Goal: Task Accomplishment & Management: Manage account settings

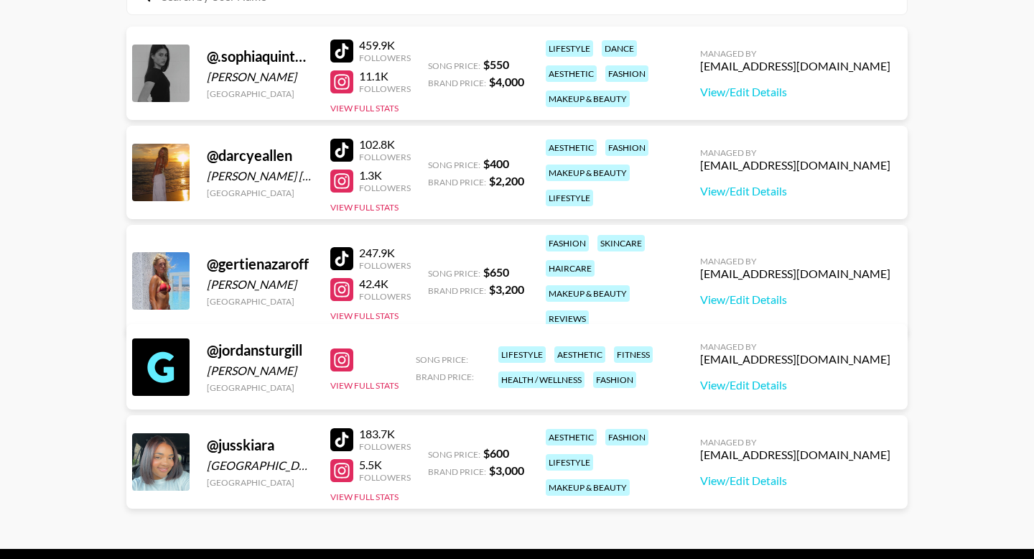
scroll to position [194, 0]
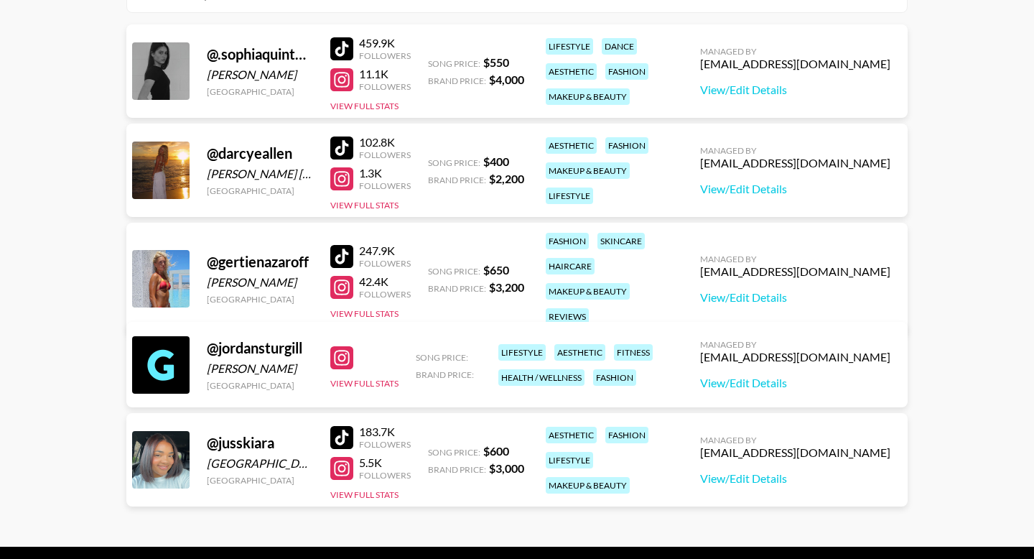
click at [768, 391] on div "Managed By lexikennedi@grail-talent.com View/Edit Details" at bounding box center [795, 364] width 213 height 74
click at [768, 383] on link "View/Edit Details" at bounding box center [795, 383] width 190 height 14
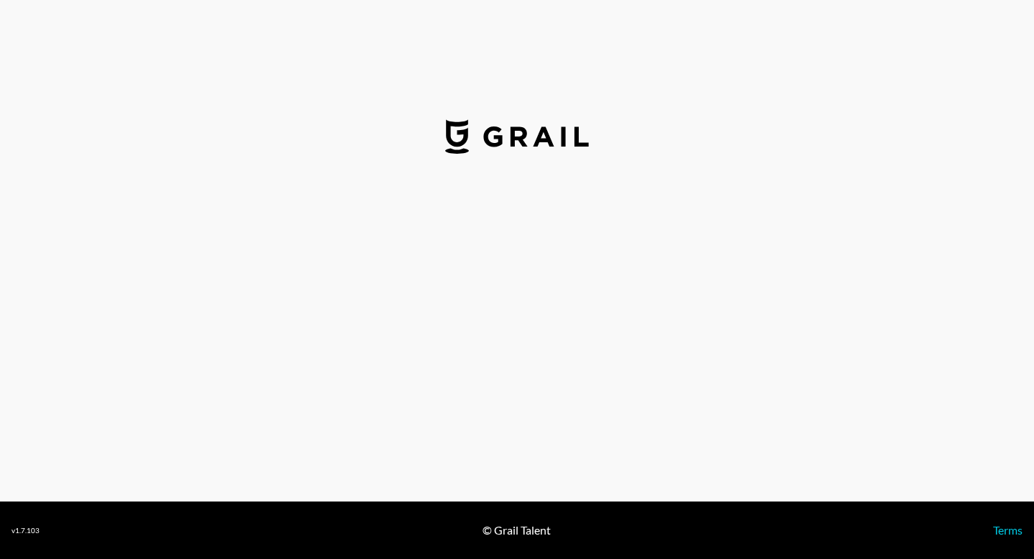
select select "USD"
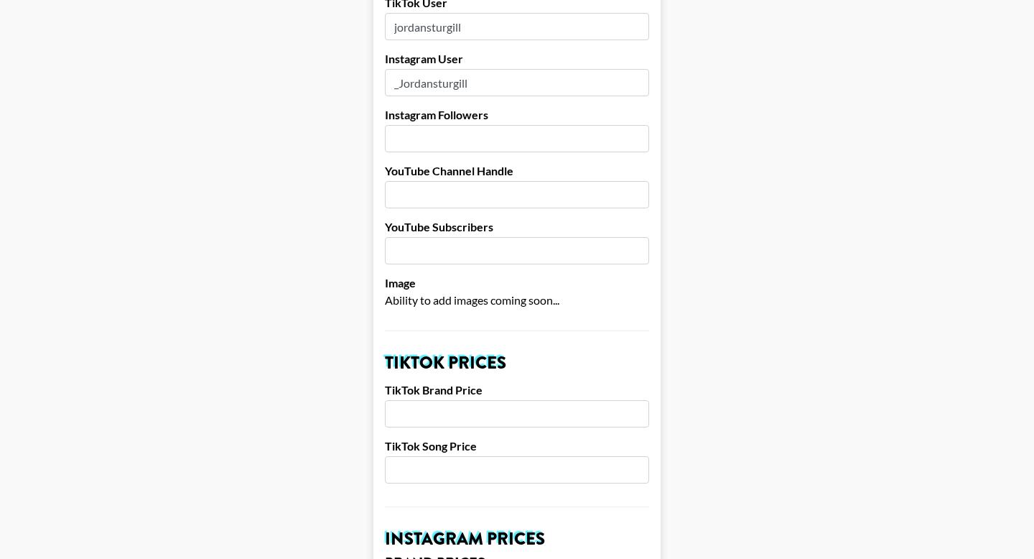
scroll to position [286, 0]
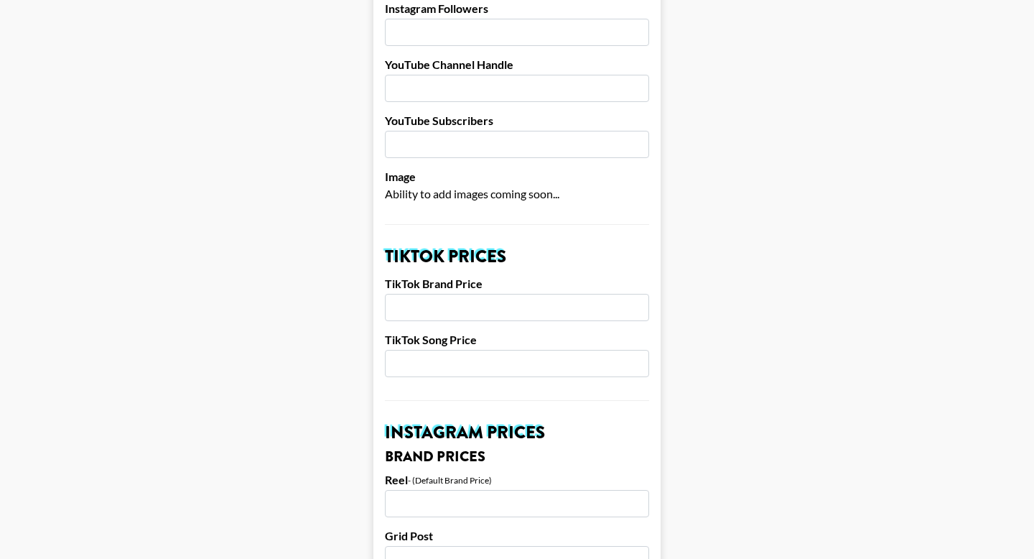
click at [594, 317] on input "number" at bounding box center [517, 307] width 264 height 27
type input "2000"
click at [551, 371] on input "number" at bounding box center [517, 363] width 264 height 27
type input "400"
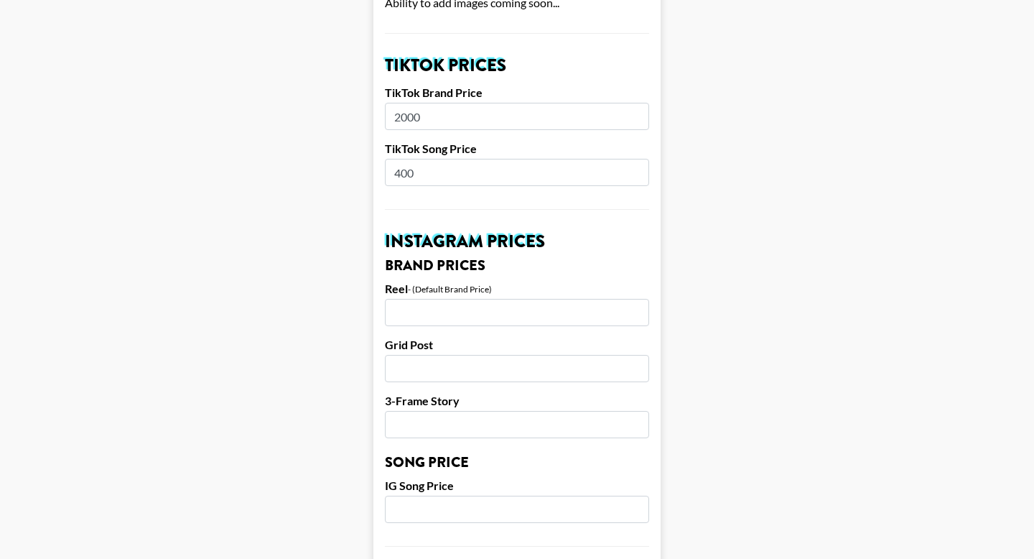
scroll to position [480, 0]
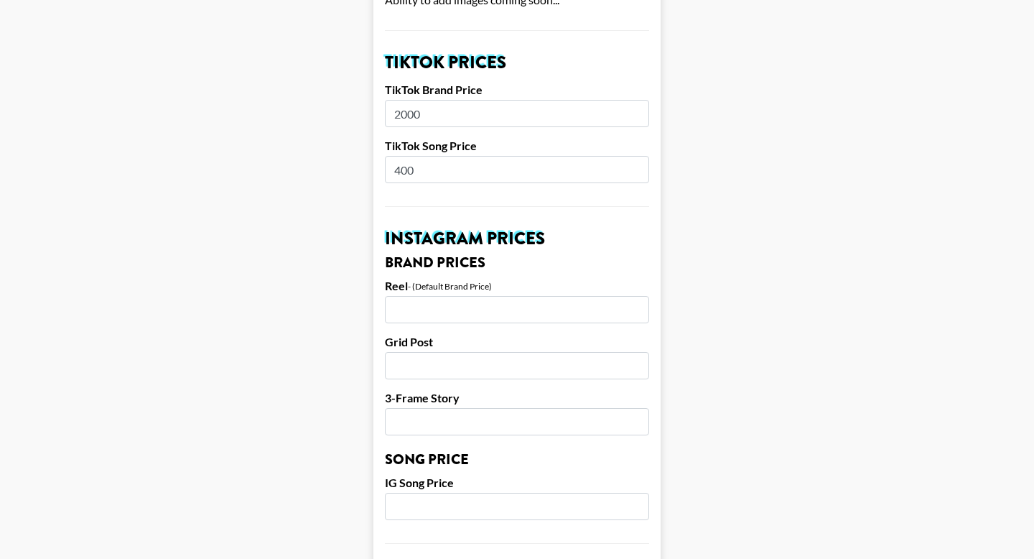
click at [570, 300] on input "number" at bounding box center [517, 309] width 264 height 27
type input "3000"
click at [558, 372] on input "number" at bounding box center [517, 365] width 264 height 27
type input "1500"
click at [539, 434] on input "number" at bounding box center [517, 421] width 264 height 27
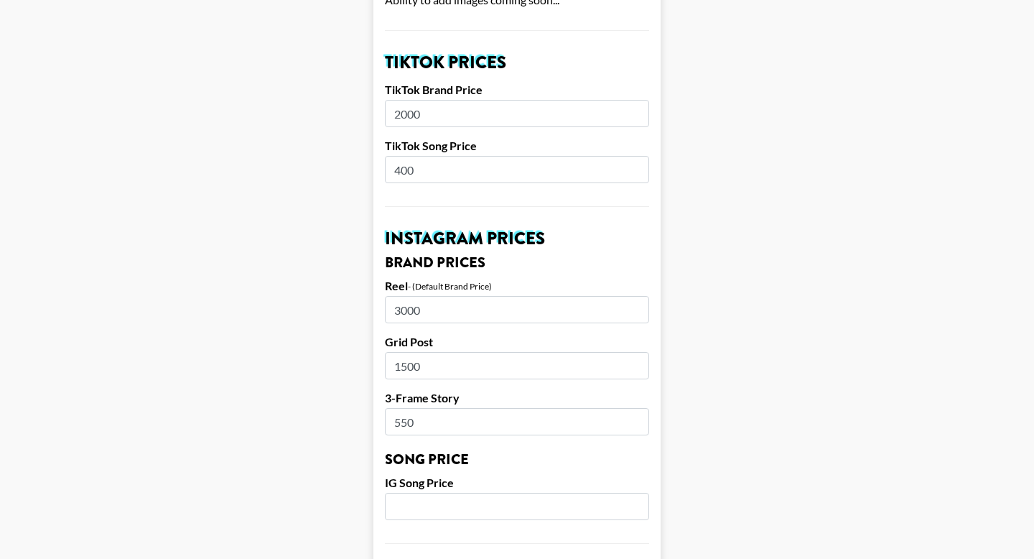
type input "550"
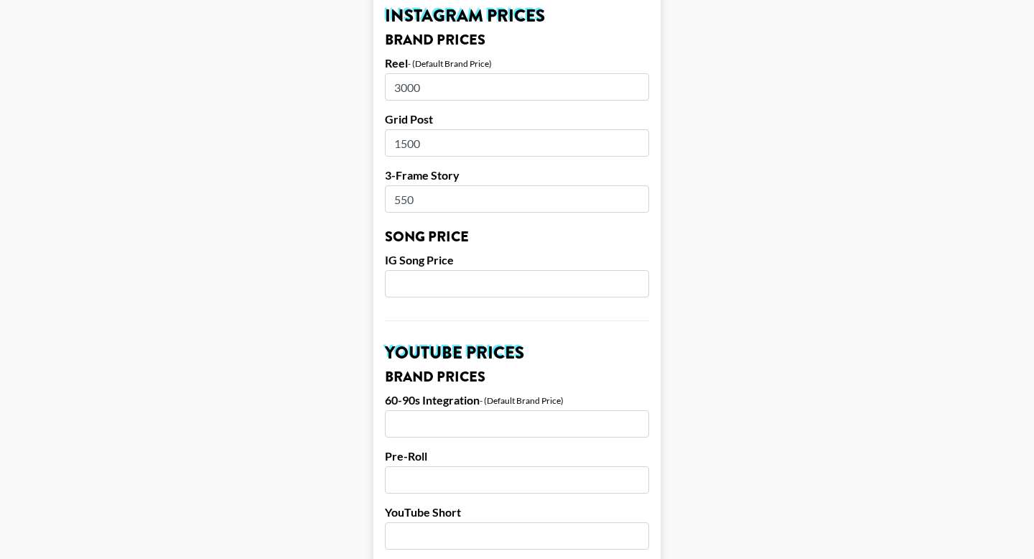
scroll to position [704, 0]
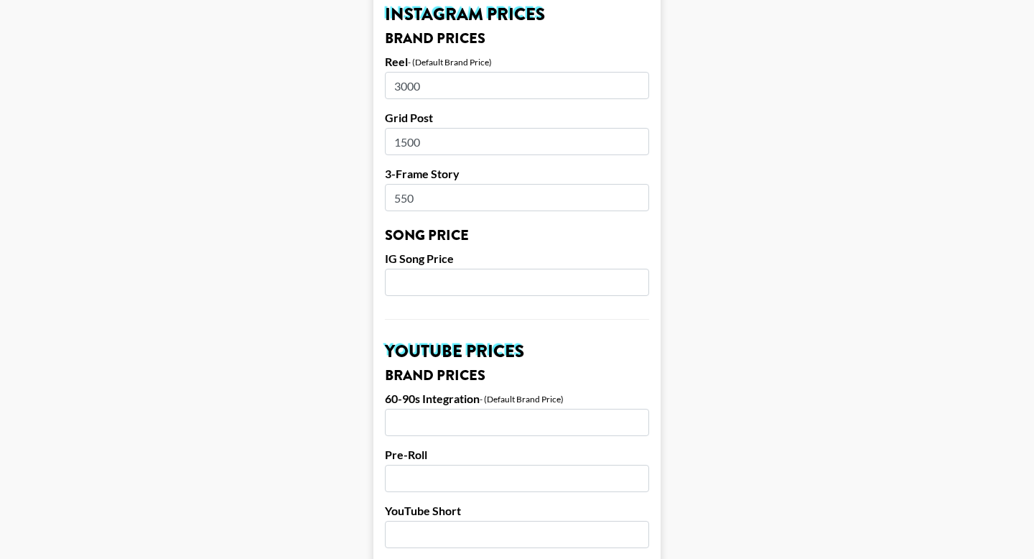
click at [547, 283] on input "number" at bounding box center [517, 282] width 264 height 27
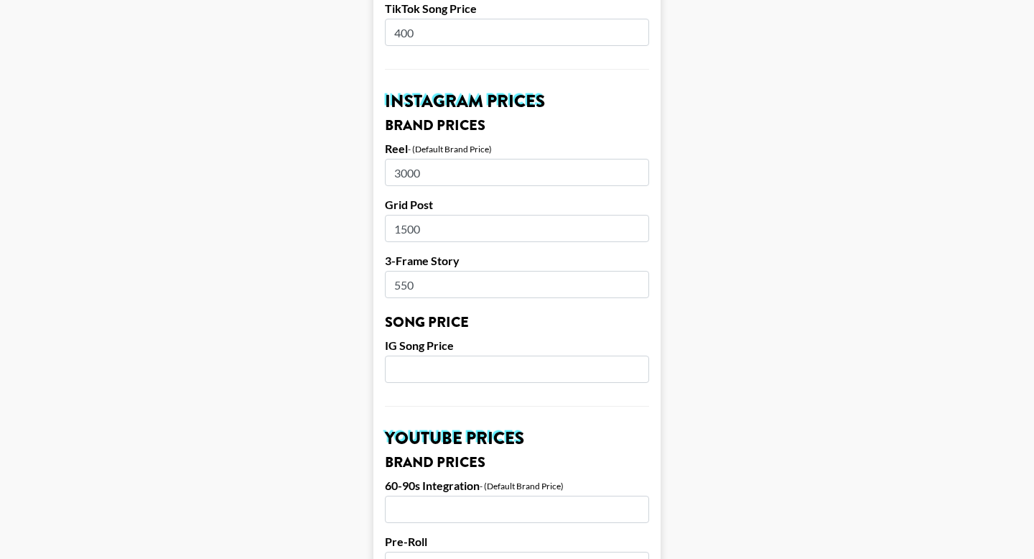
scroll to position [671, 0]
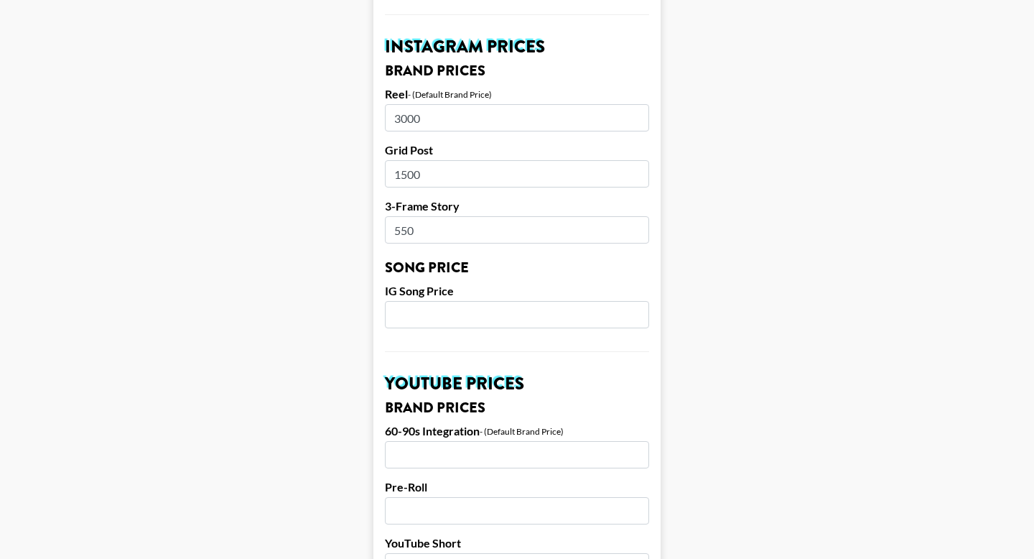
click at [536, 320] on input "number" at bounding box center [517, 314] width 264 height 27
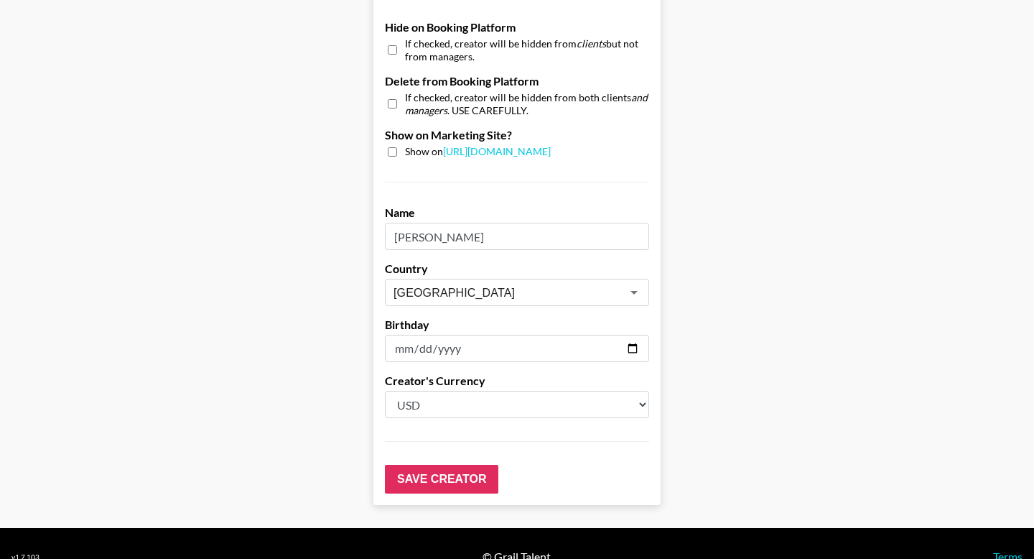
scroll to position [1389, 0]
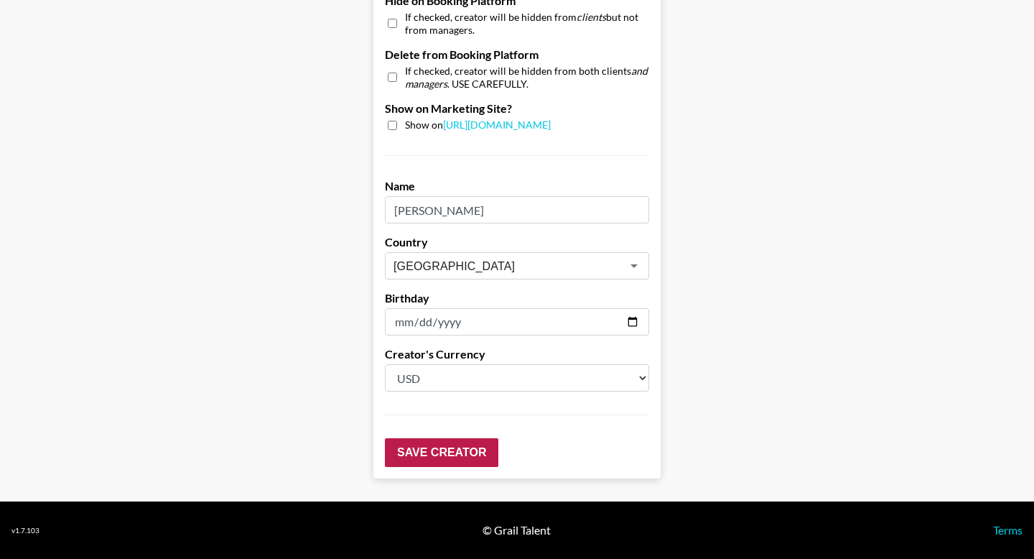
type input "400"
click at [470, 456] on input "Save Creator" at bounding box center [441, 452] width 113 height 29
click at [479, 455] on input "Save Creator" at bounding box center [441, 452] width 113 height 29
